Goal: Task Accomplishment & Management: Manage account settings

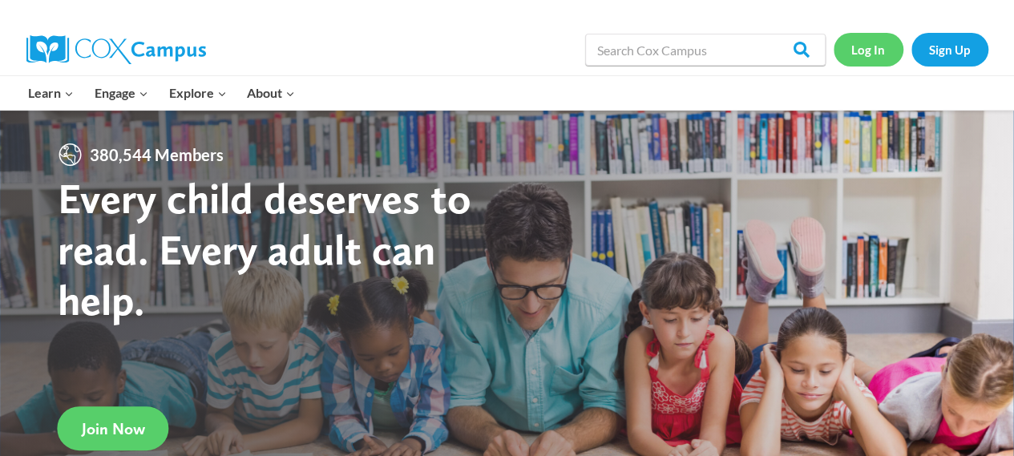
click at [885, 44] on link "Log In" at bounding box center [869, 49] width 70 height 33
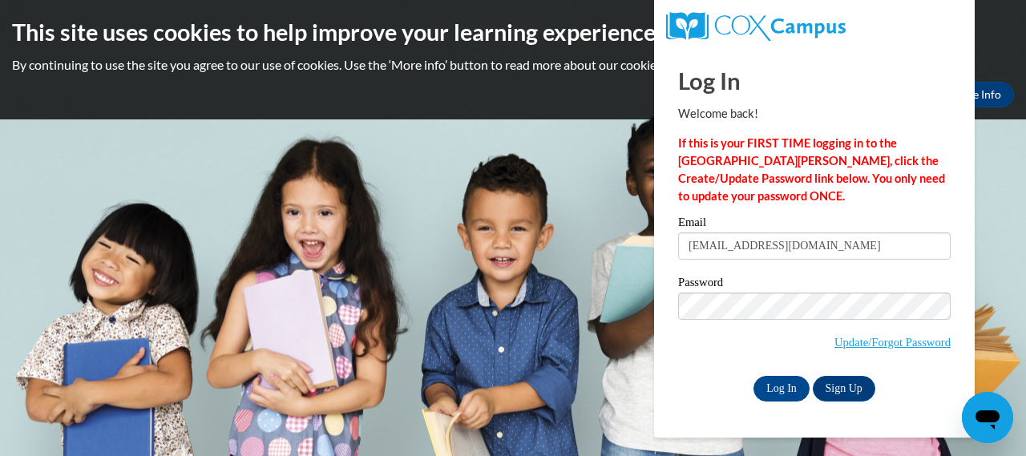
type input "hormanl@kmsd.edu"
click at [754, 376] on input "Log In" at bounding box center [782, 389] width 56 height 26
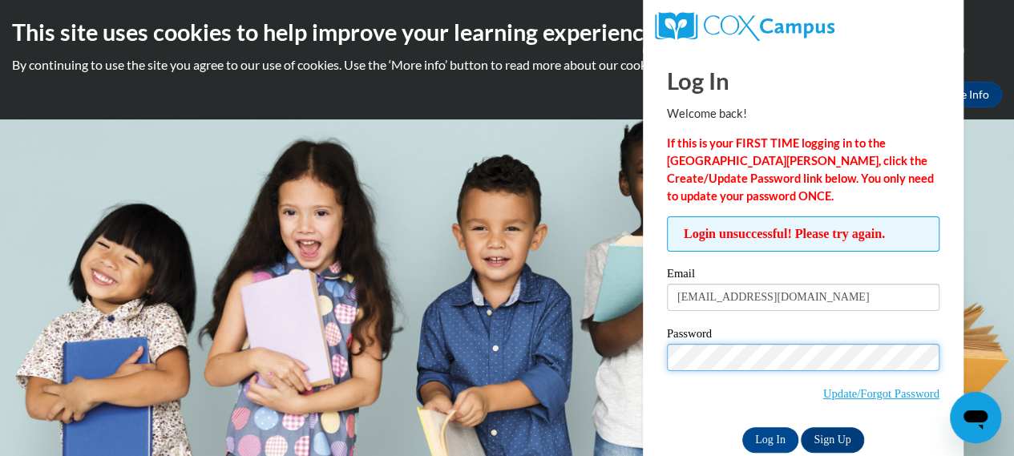
click at [743, 427] on input "Log In" at bounding box center [771, 440] width 56 height 26
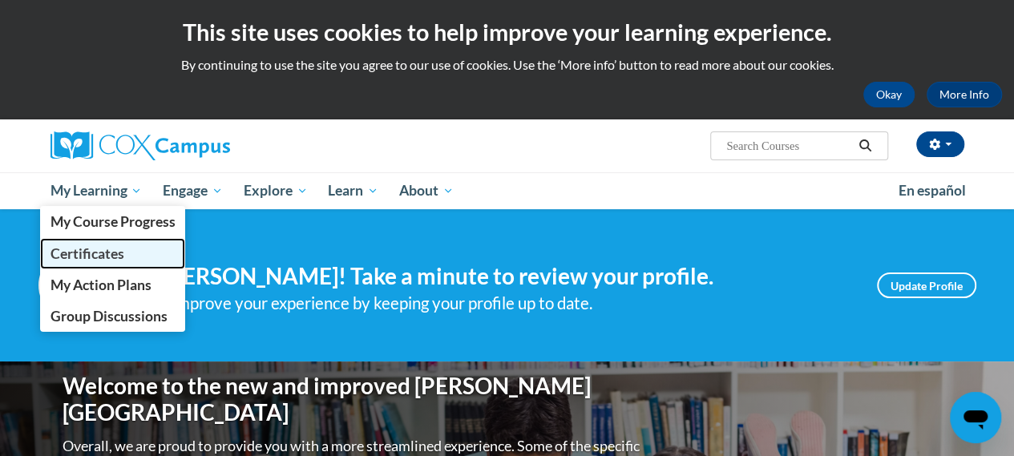
click at [113, 256] on span "Certificates" at bounding box center [87, 253] width 74 height 17
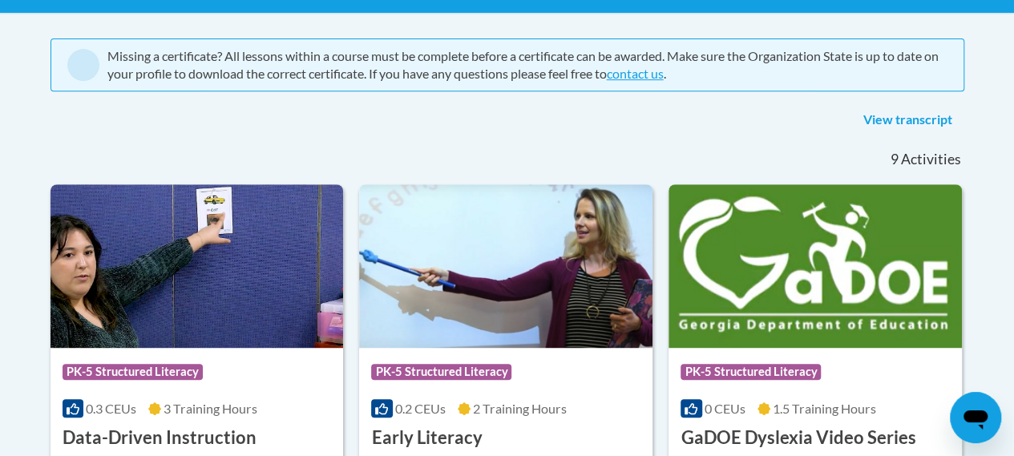
scroll to position [401, 0]
